Goal: Information Seeking & Learning: Learn about a topic

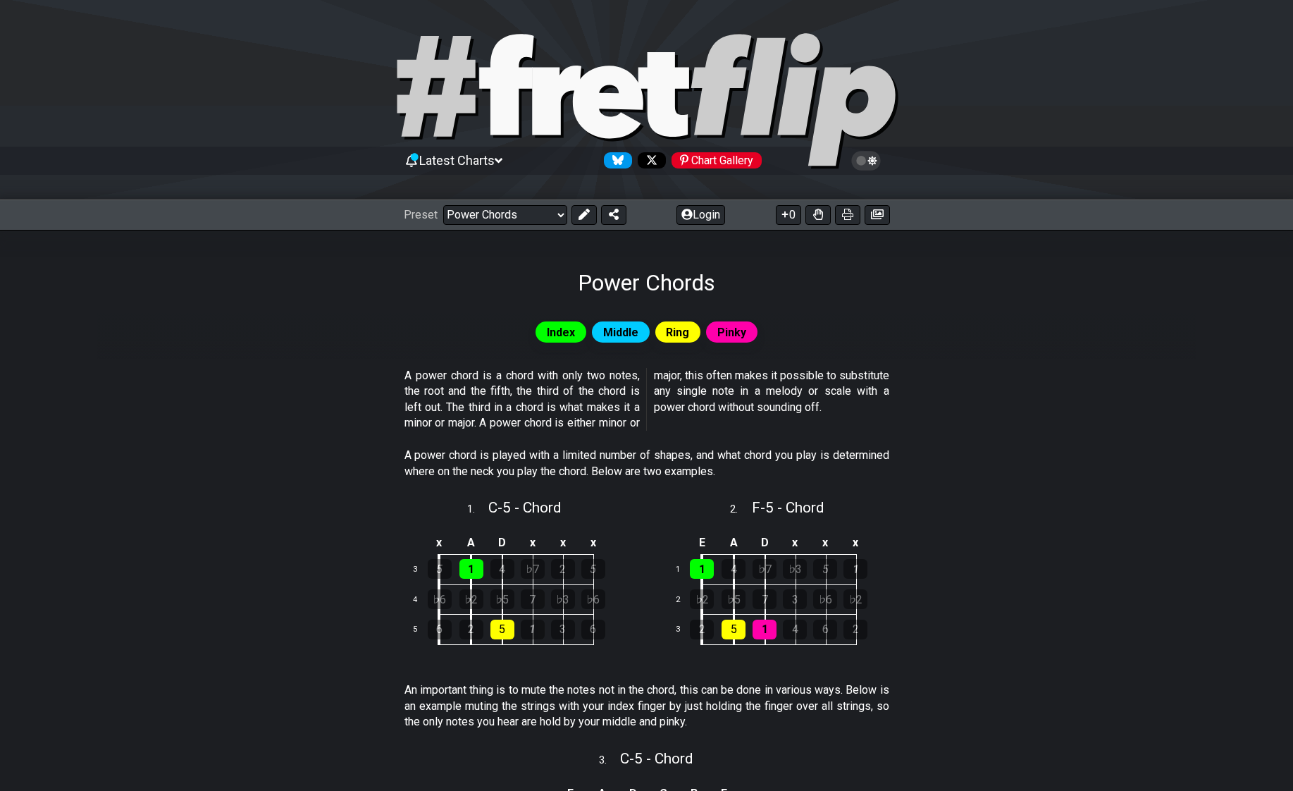
scroll to position [770, 0]
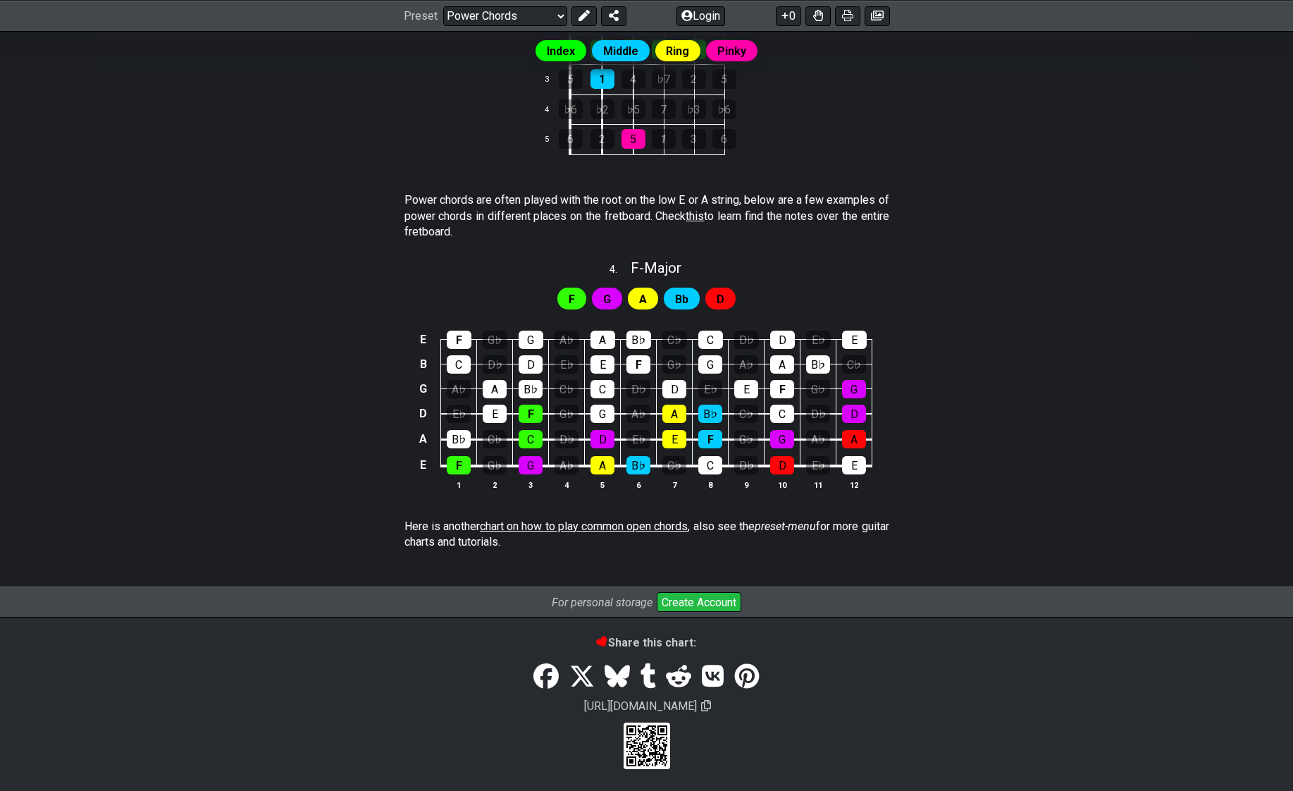
click at [627, 525] on span "chart on how to play common open chords" at bounding box center [584, 525] width 209 height 13
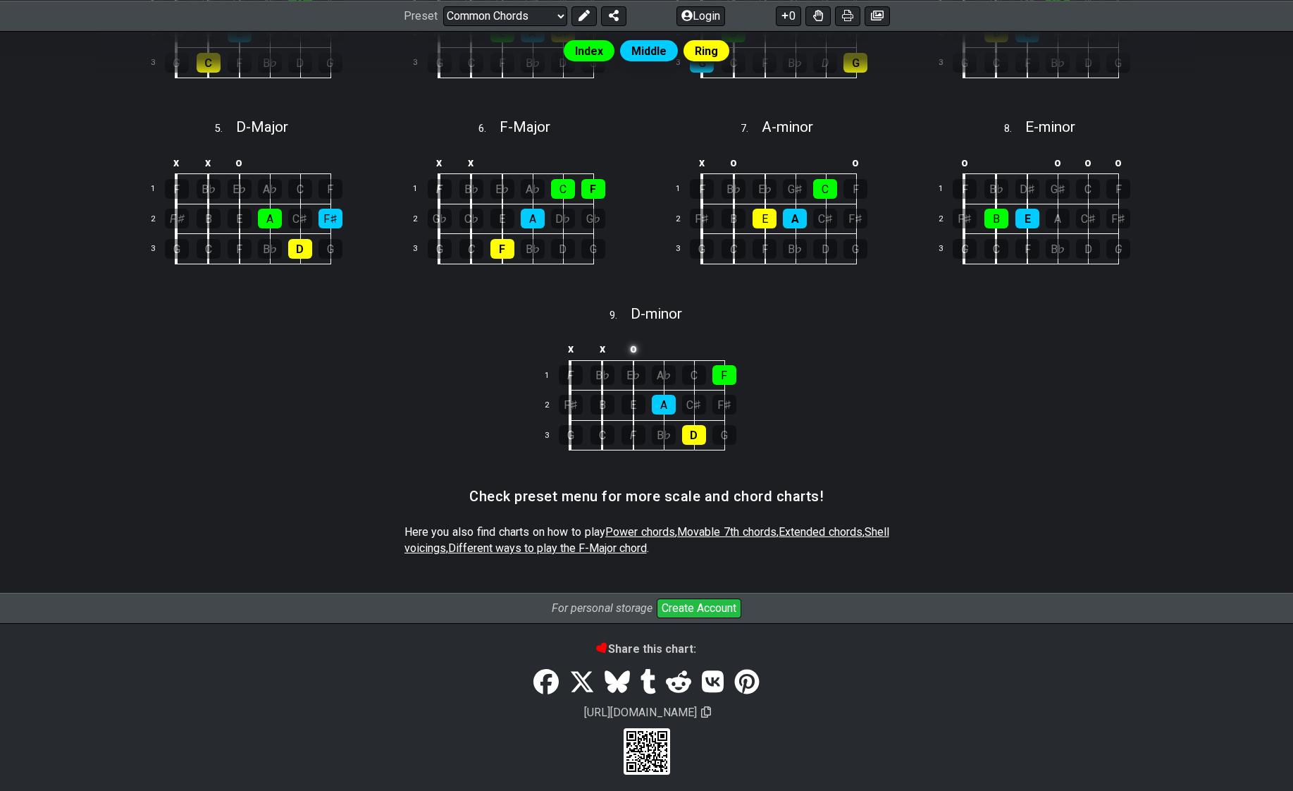
scroll to position [540, 0]
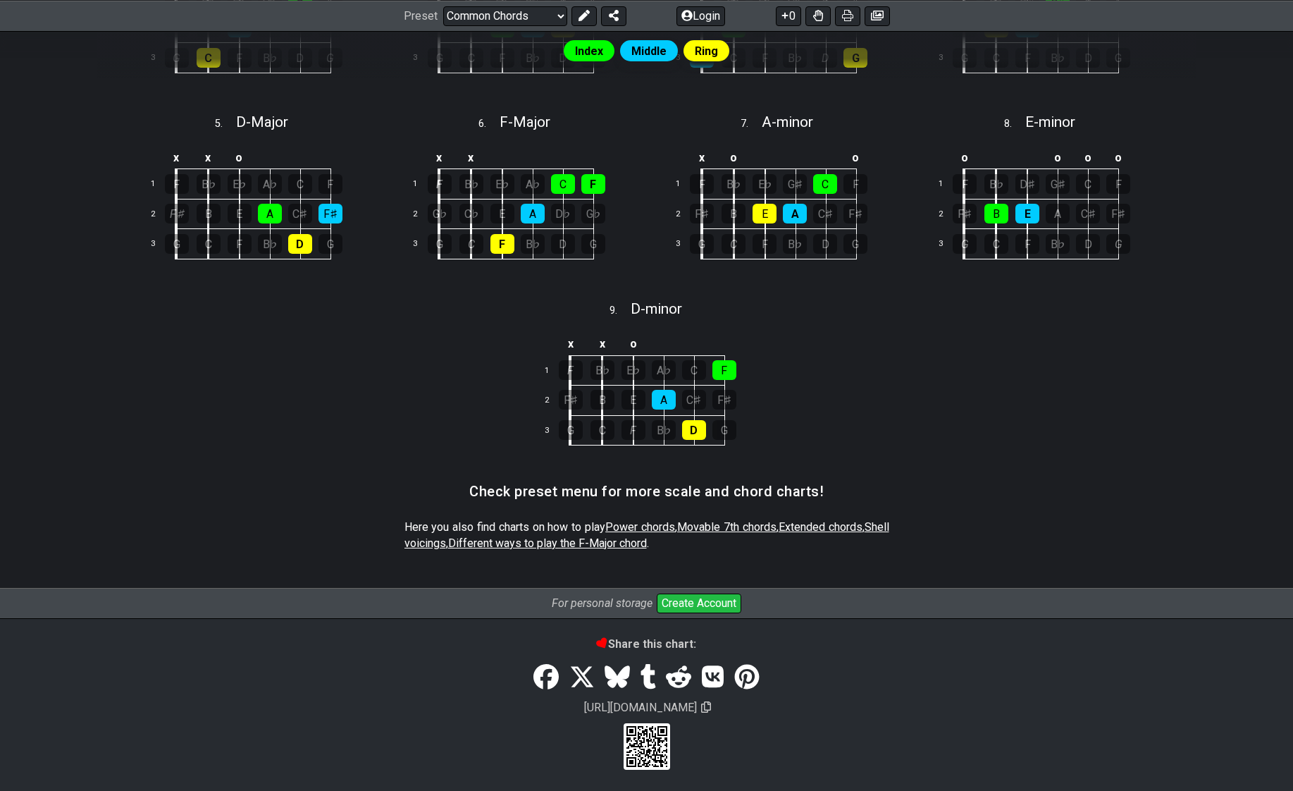
click at [675, 522] on span "Power chords" at bounding box center [640, 526] width 70 height 13
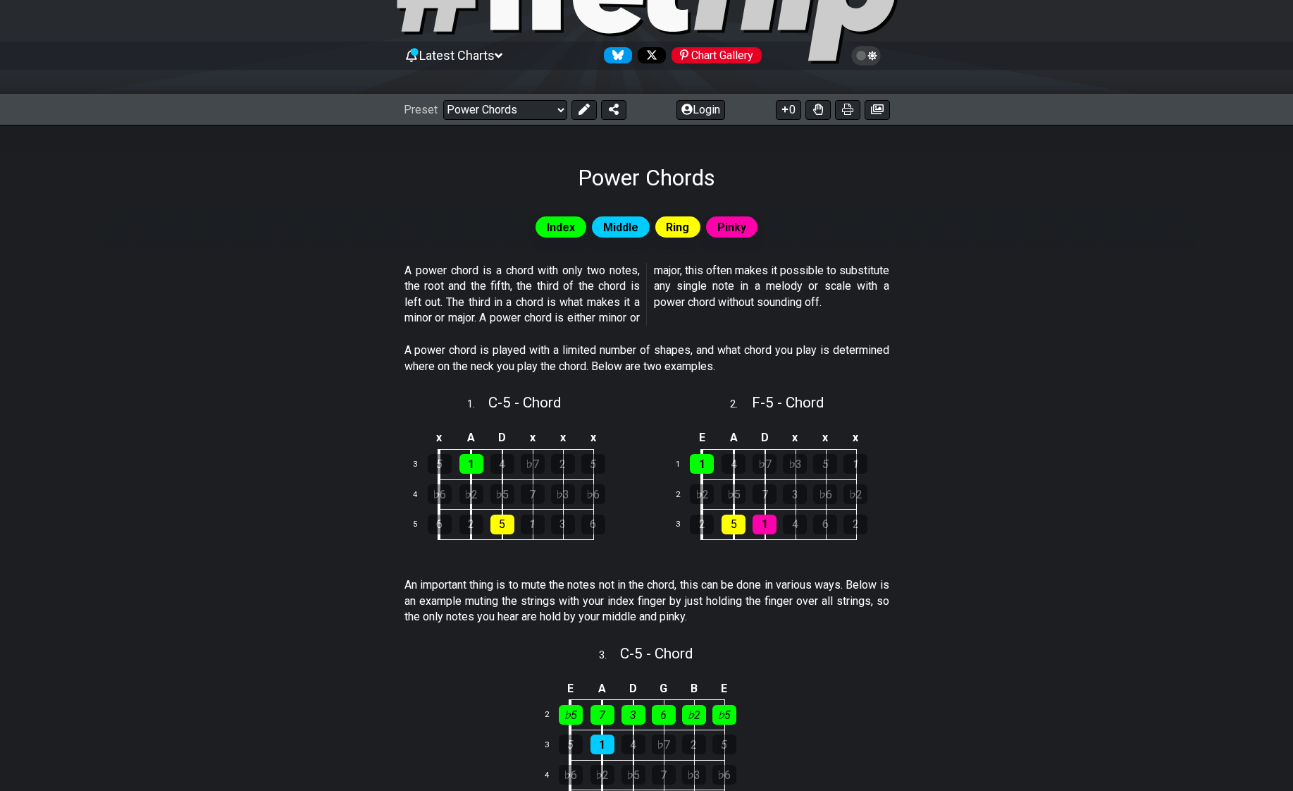
scroll to position [66, 0]
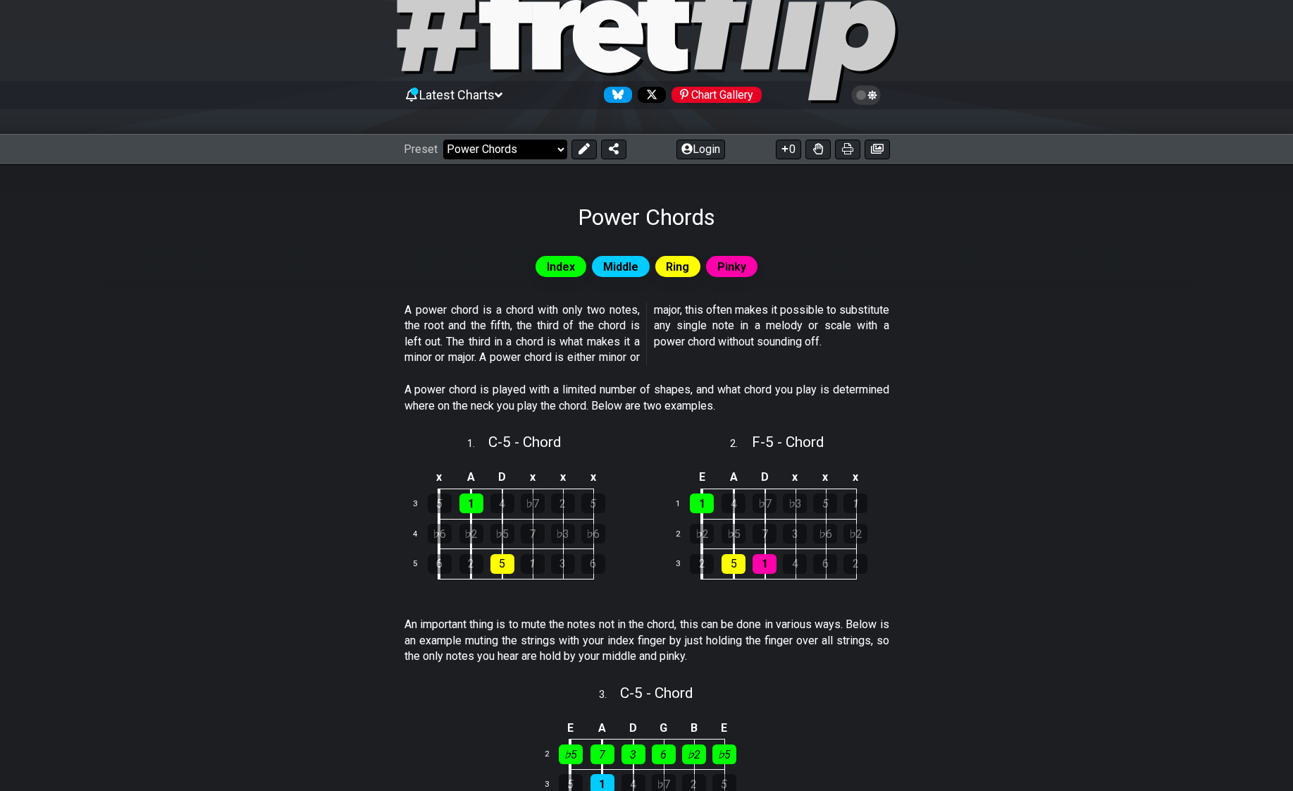
click at [550, 155] on select "Welcome to #fretflip! Initial Preset Custom Preset Minor Pentatonic Major Penta…" at bounding box center [505, 150] width 124 height 20
click at [443, 140] on select "Welcome to #fretflip! Initial Preset Custom Preset Minor Pentatonic Major Penta…" at bounding box center [505, 150] width 124 height 20
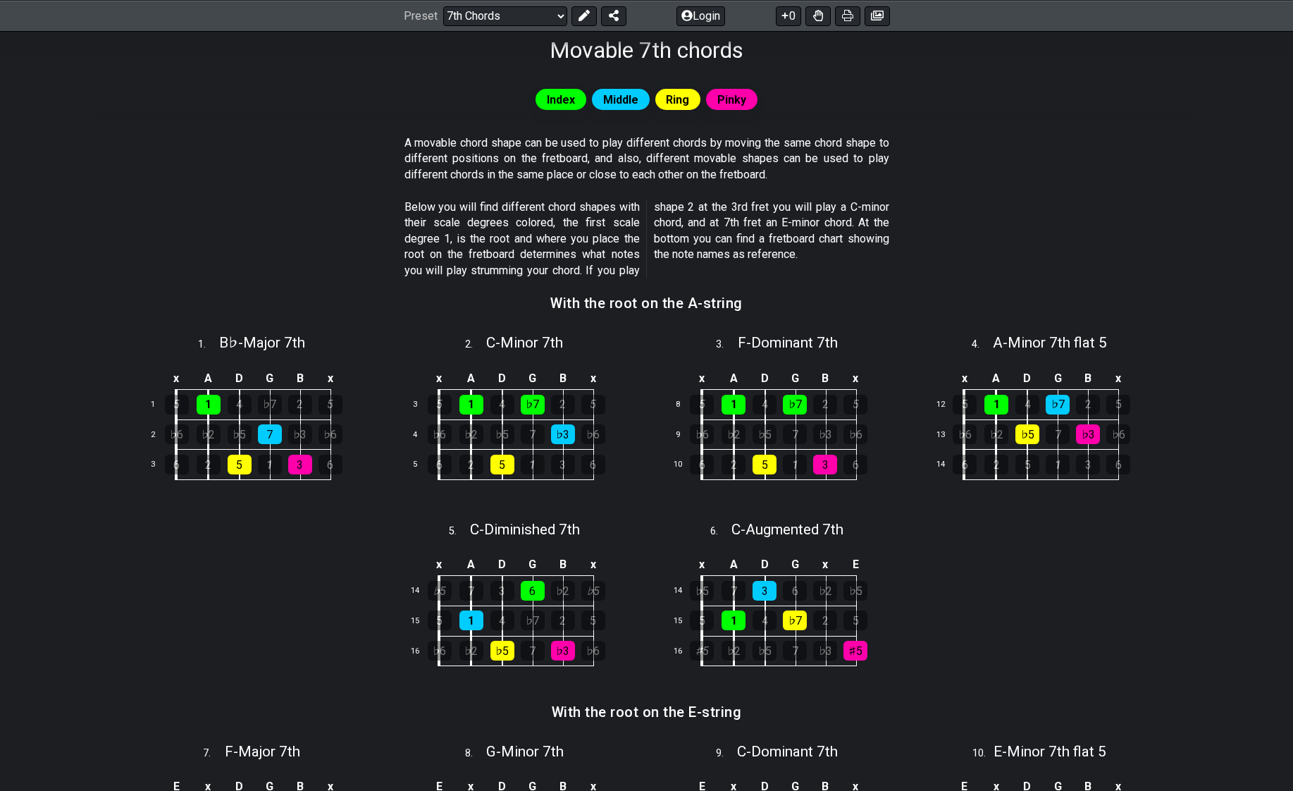
scroll to position [418, 0]
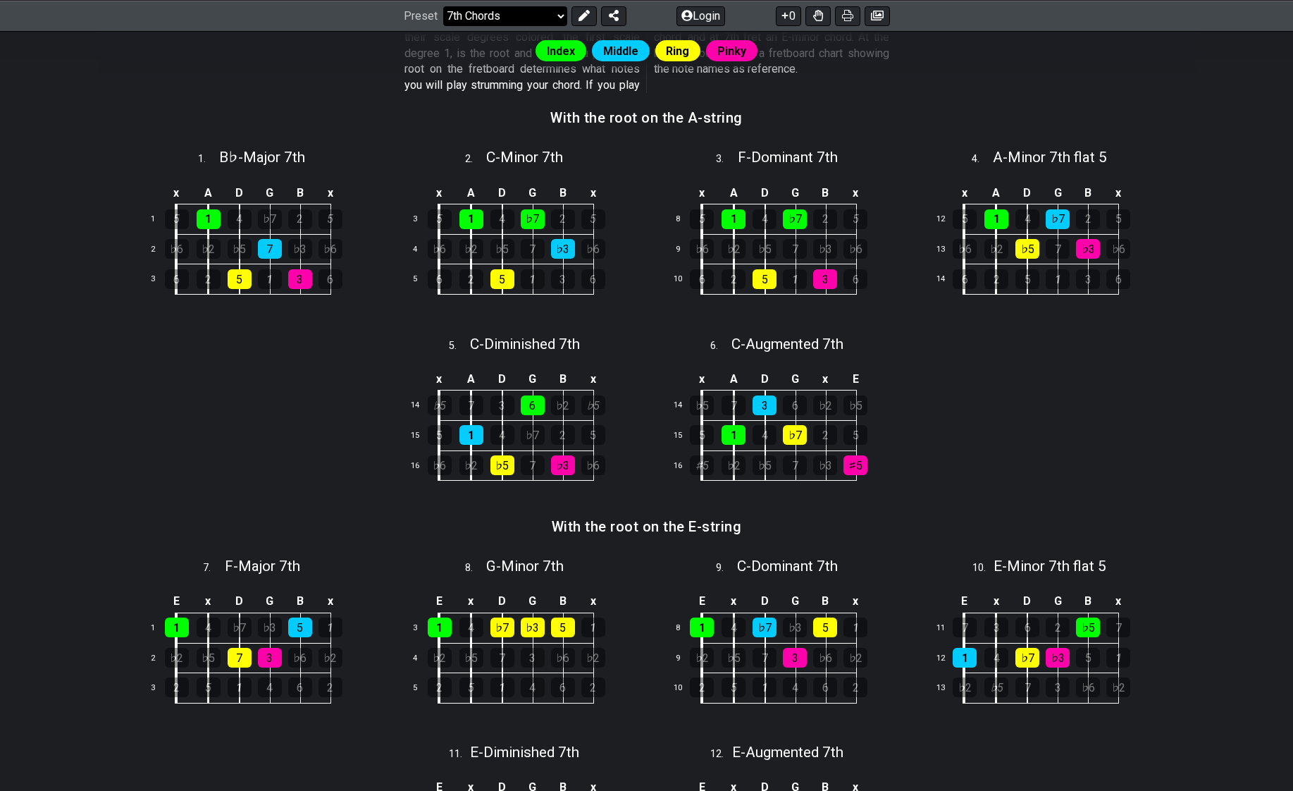
click at [491, 22] on select "Welcome to #fretflip! Initial Preset Custom Preset Minor Pentatonic Major Penta…" at bounding box center [505, 16] width 124 height 20
click at [443, 25] on select "Welcome to #fretflip! Initial Preset Custom Preset Minor Pentatonic Major Penta…" at bounding box center [505, 16] width 124 height 20
select select "/minor-pentatonic"
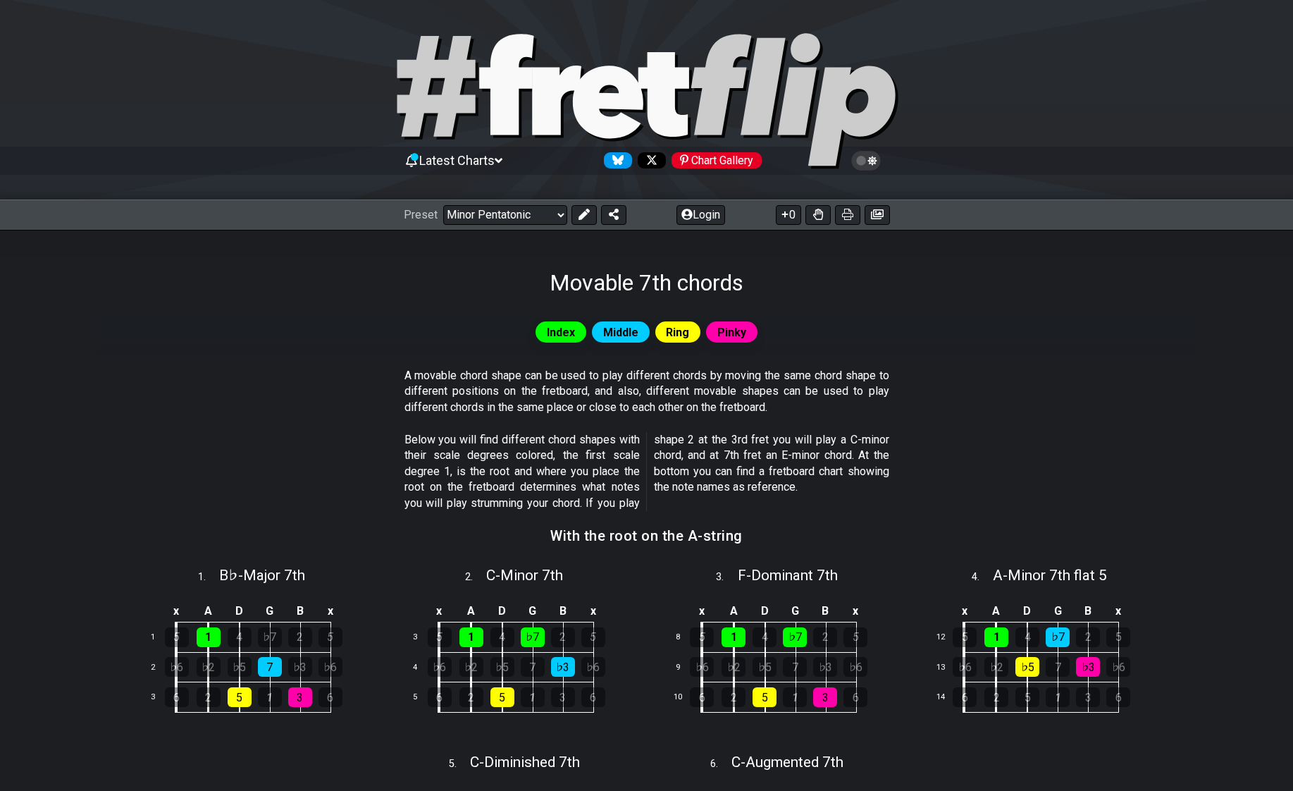
select select "C"
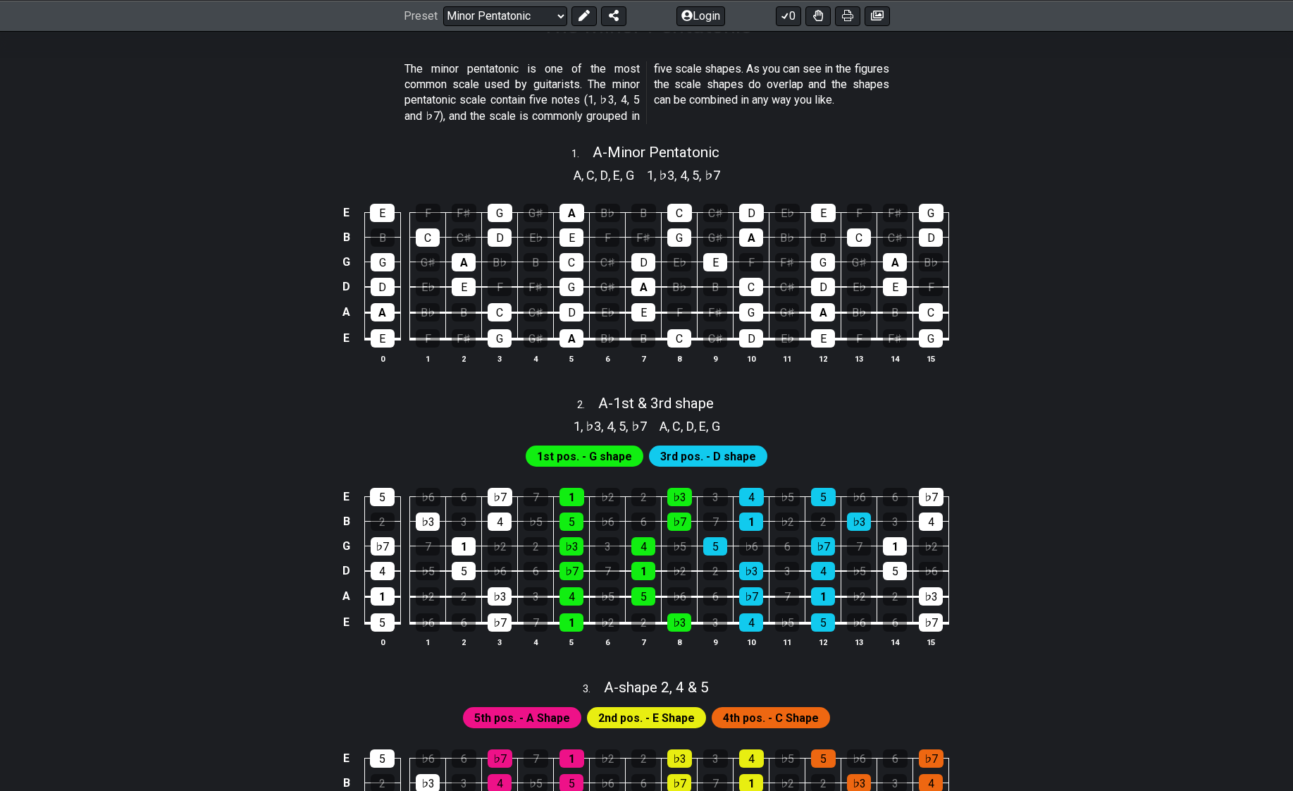
scroll to position [282, 0]
